Goal: Transaction & Acquisition: Subscribe to service/newsletter

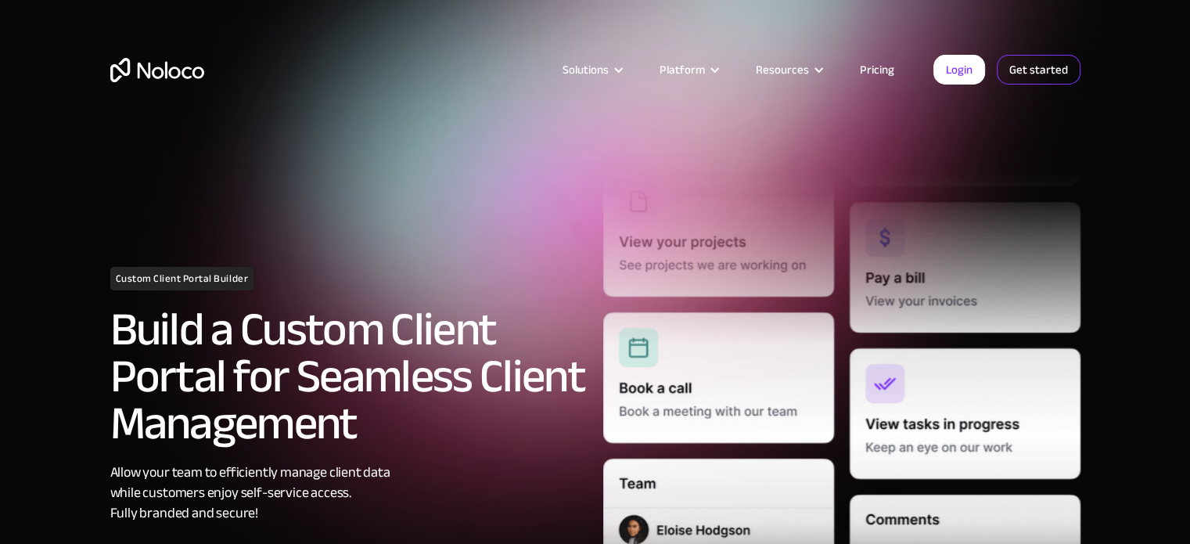
drag, startPoint x: 0, startPoint y: 0, endPoint x: 1024, endPoint y: 76, distance: 1026.9
click at [1024, 76] on link "Get started" at bounding box center [1039, 70] width 84 height 30
click at [884, 70] on link "Pricing" at bounding box center [877, 69] width 74 height 20
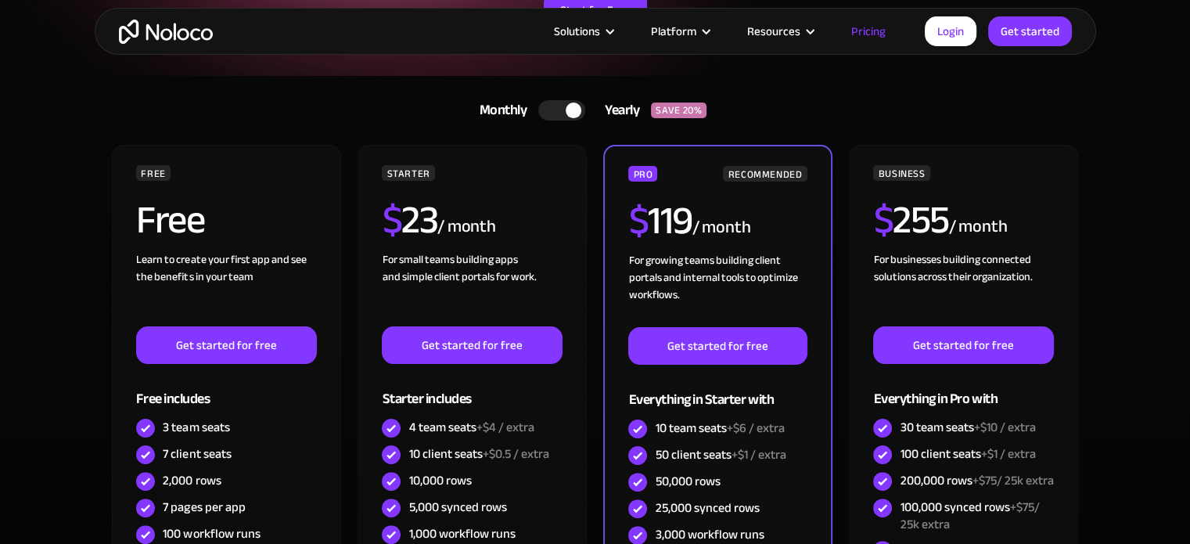
scroll to position [313, 0]
